Goal: Transaction & Acquisition: Download file/media

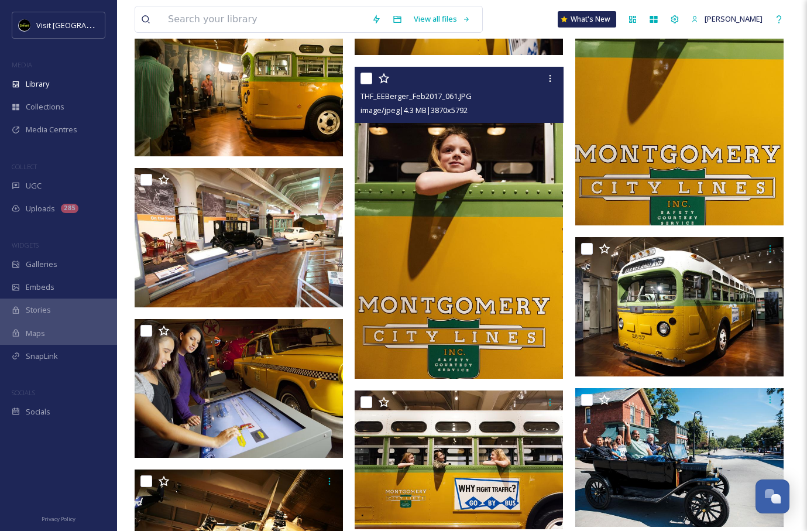
scroll to position [4125, 0]
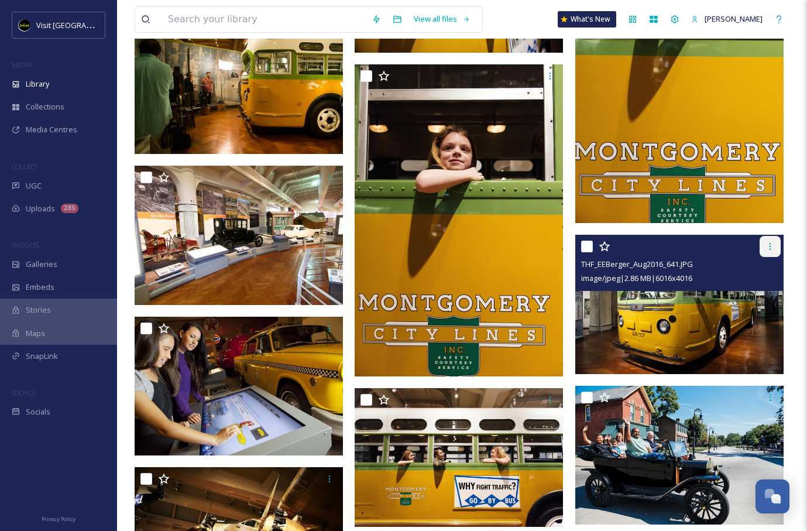
click at [776, 249] on div at bounding box center [770, 246] width 21 height 21
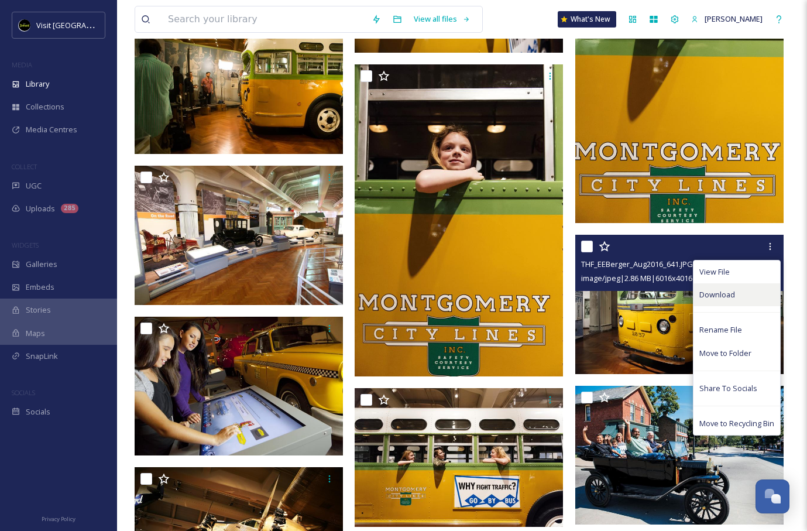
click at [709, 293] on span "Download" at bounding box center [717, 294] width 36 height 11
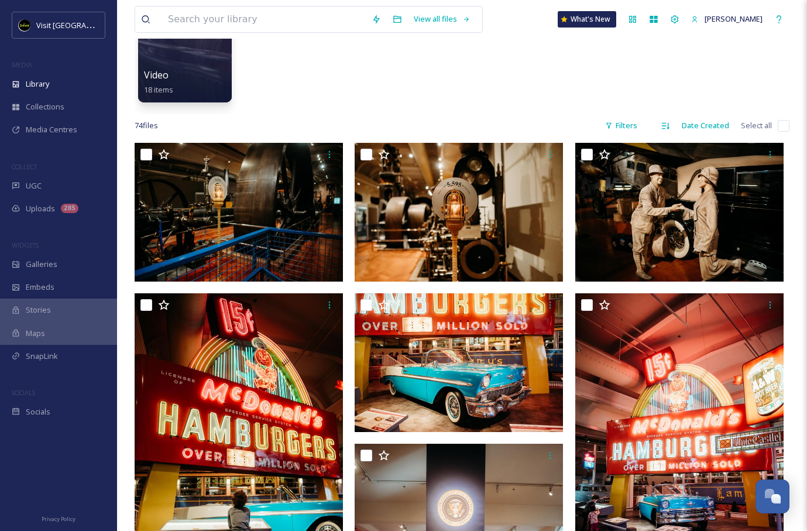
scroll to position [0, 0]
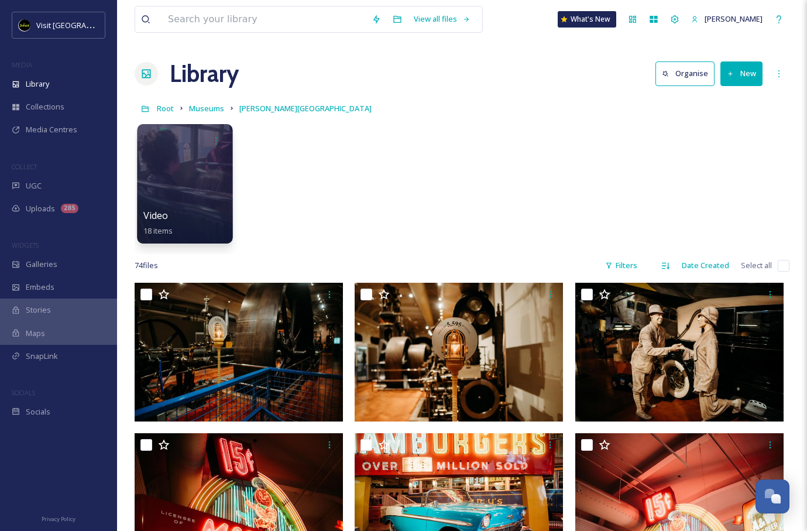
click at [200, 178] on div at bounding box center [184, 183] width 95 height 119
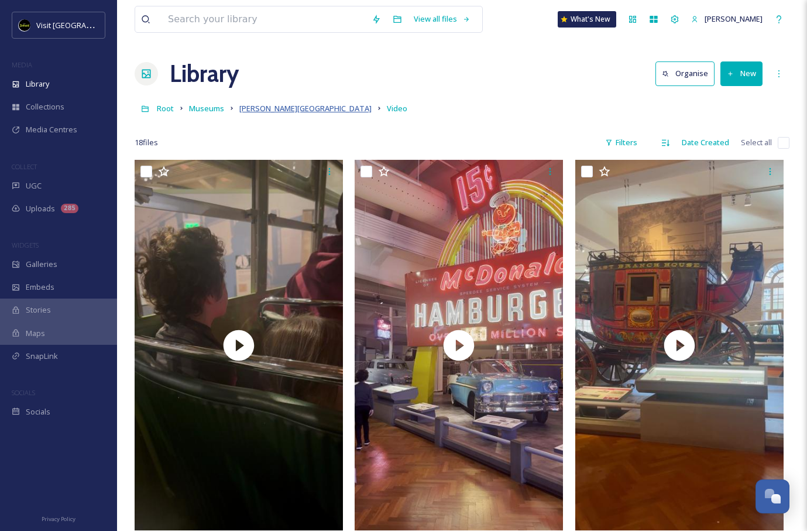
click at [280, 108] on span "[PERSON_NAME][GEOGRAPHIC_DATA]" at bounding box center [305, 108] width 132 height 11
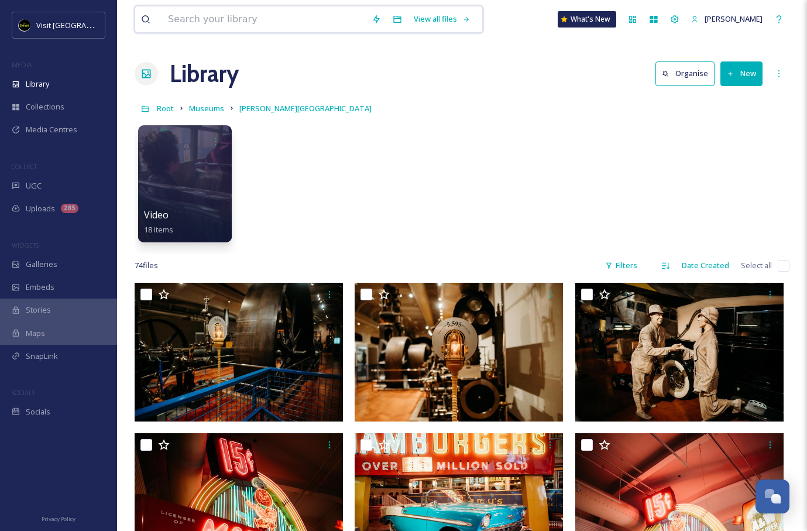
click at [335, 29] on input at bounding box center [264, 19] width 204 height 26
type input "g"
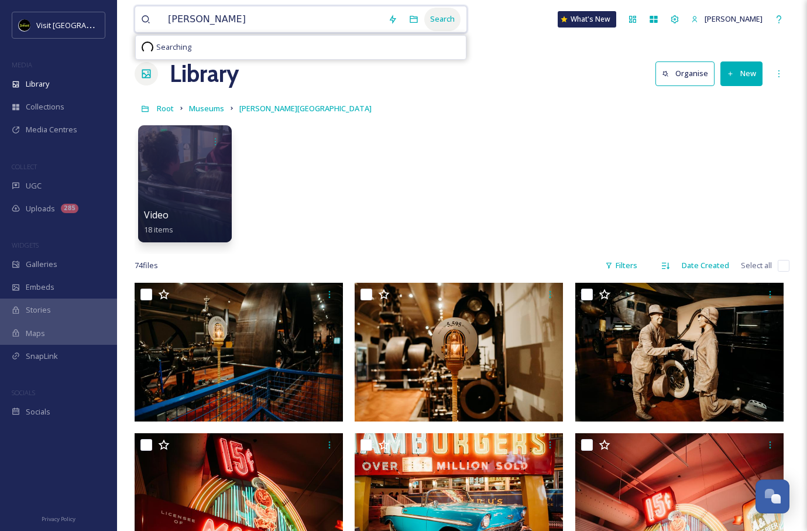
type input "[PERSON_NAME]"
click at [435, 22] on div "Search" at bounding box center [442, 19] width 36 height 23
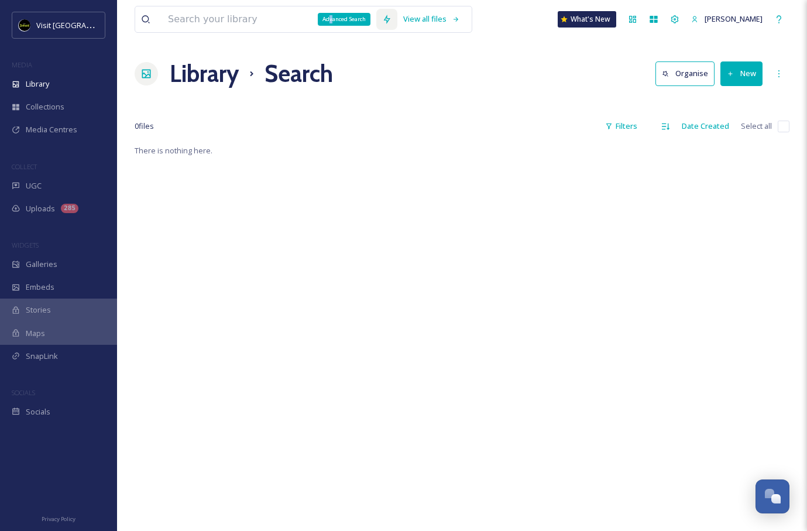
click at [318, 17] on div "Advanced Search" at bounding box center [344, 19] width 53 height 13
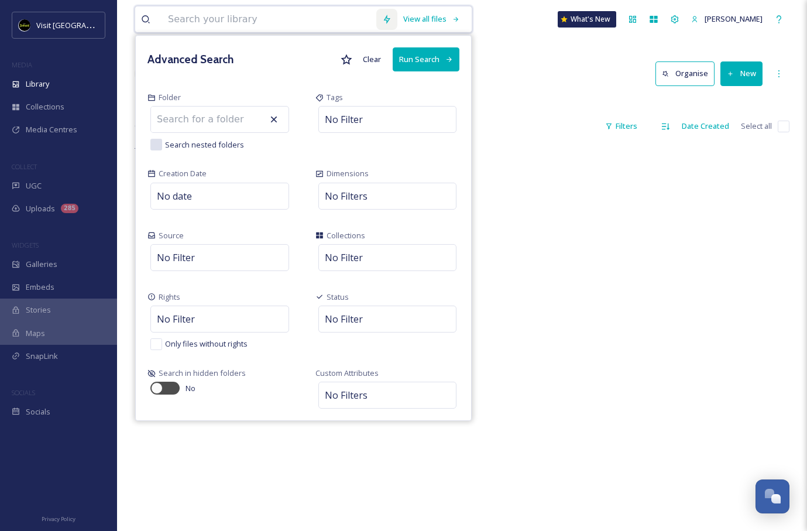
click at [273, 20] on input at bounding box center [269, 19] width 214 height 26
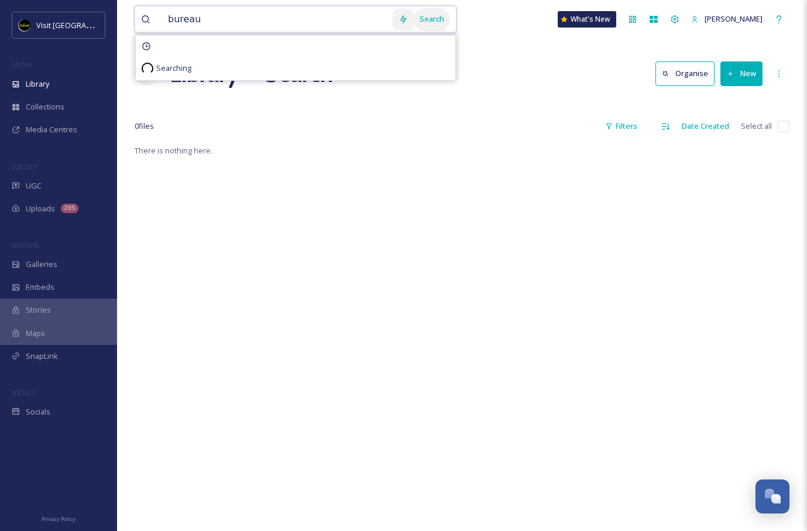
type input "bureau"
click at [425, 18] on div "Search" at bounding box center [432, 19] width 36 height 23
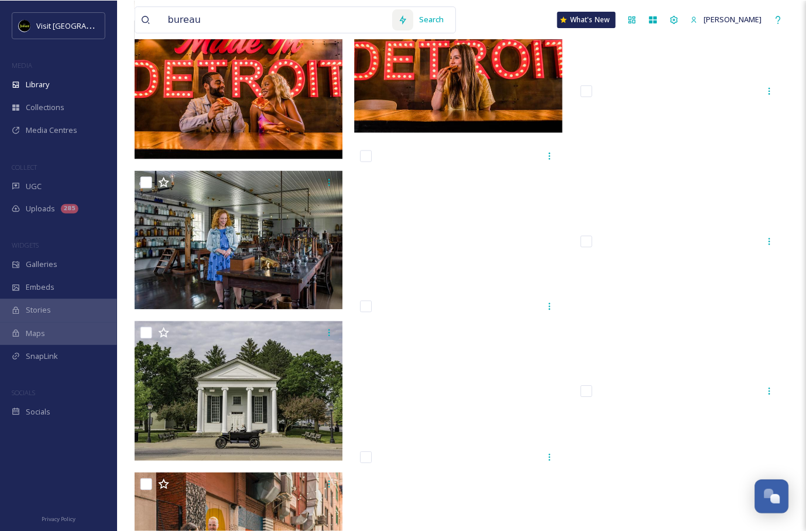
scroll to position [7232, 0]
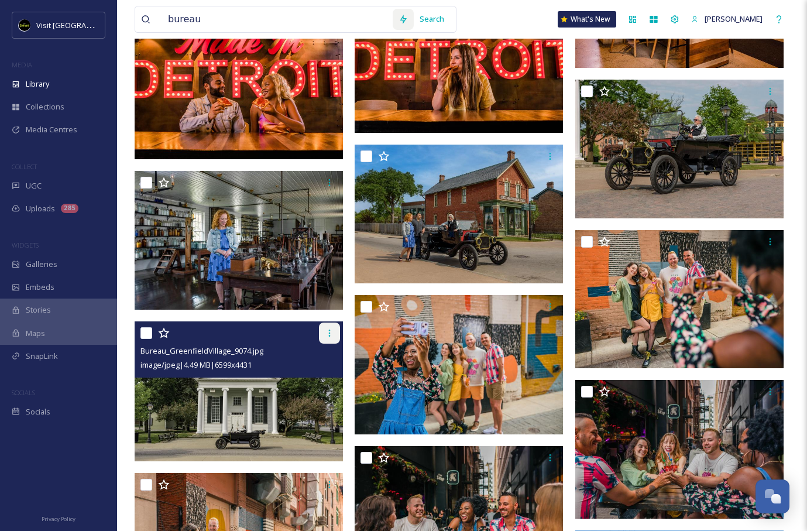
click at [331, 332] on icon at bounding box center [329, 332] width 9 height 9
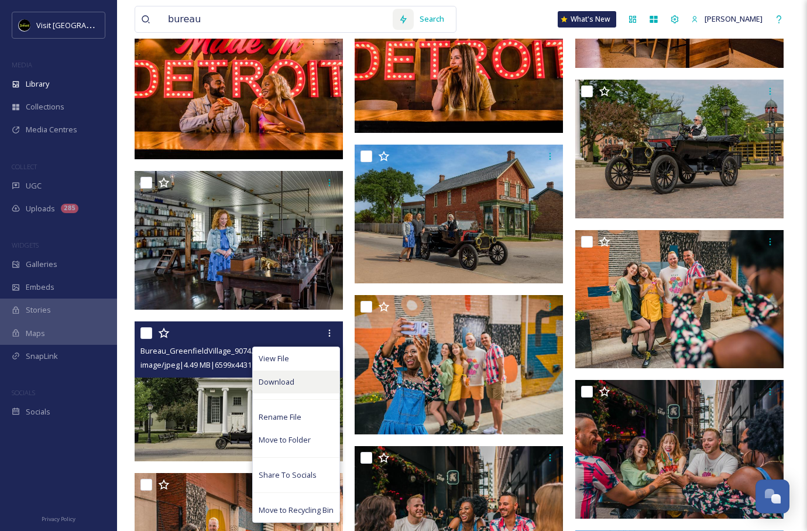
click at [301, 383] on div "Download" at bounding box center [296, 381] width 87 height 23
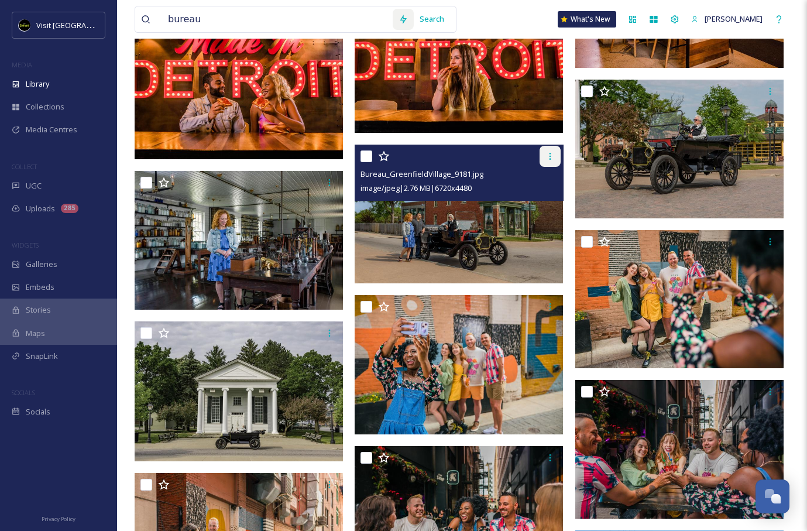
click at [549, 156] on icon at bounding box center [549, 156] width 9 height 9
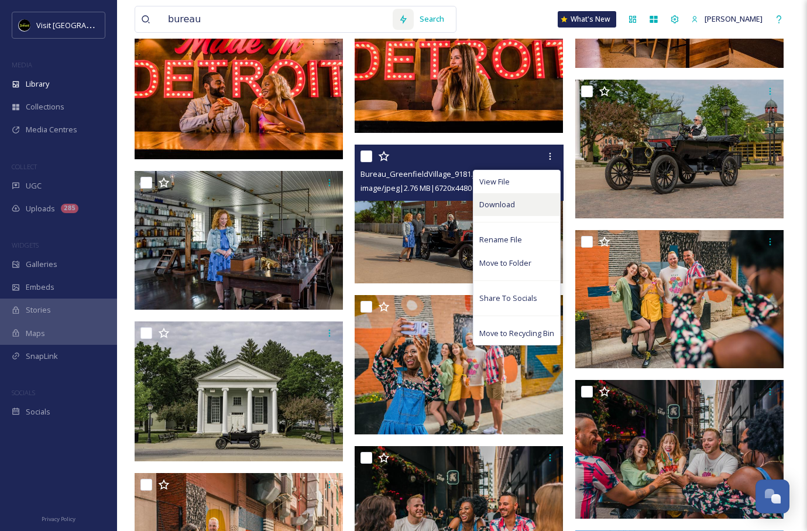
click at [502, 207] on span "Download" at bounding box center [497, 204] width 36 height 11
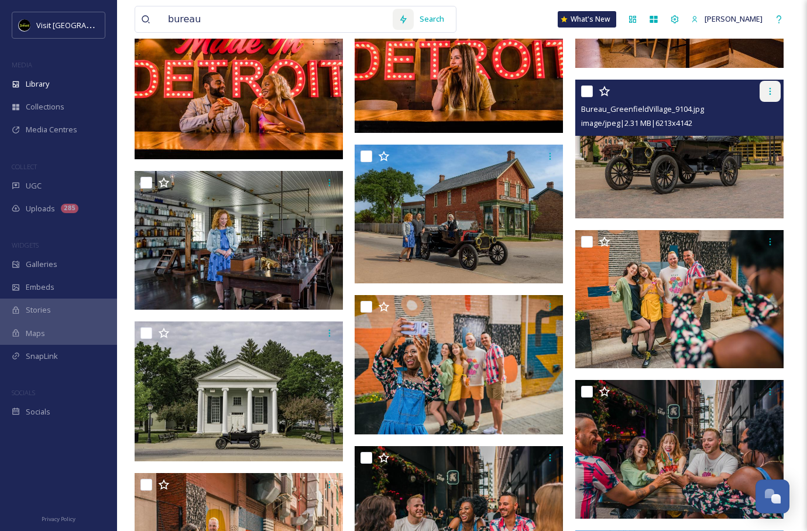
click at [771, 96] on div at bounding box center [770, 91] width 21 height 21
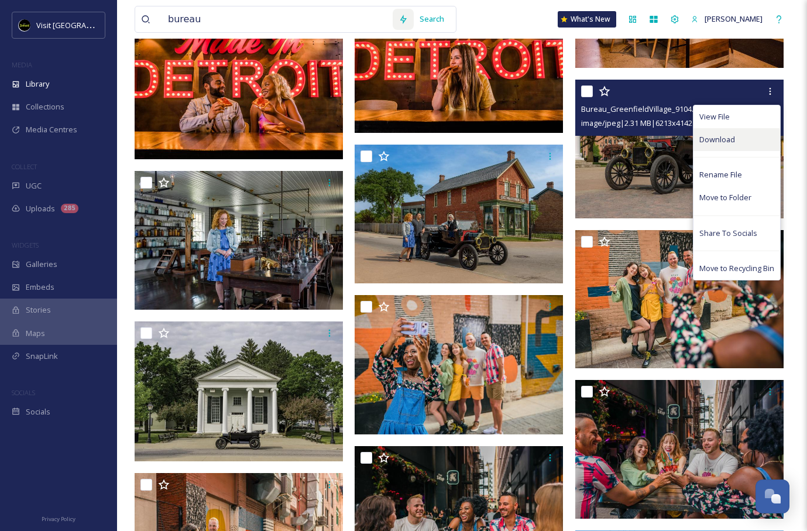
click at [718, 132] on div "Download" at bounding box center [737, 139] width 87 height 23
